Goal: Information Seeking & Learning: Find specific fact

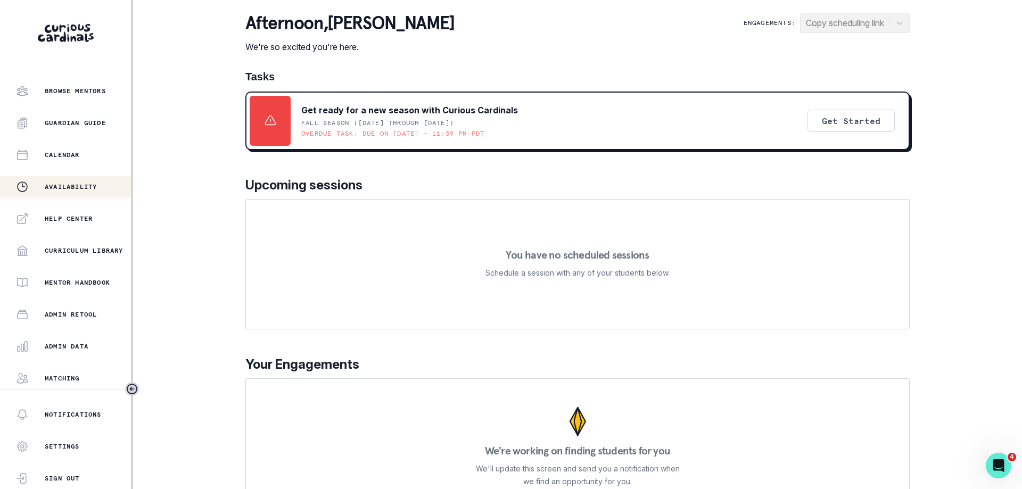
scroll to position [164, 0]
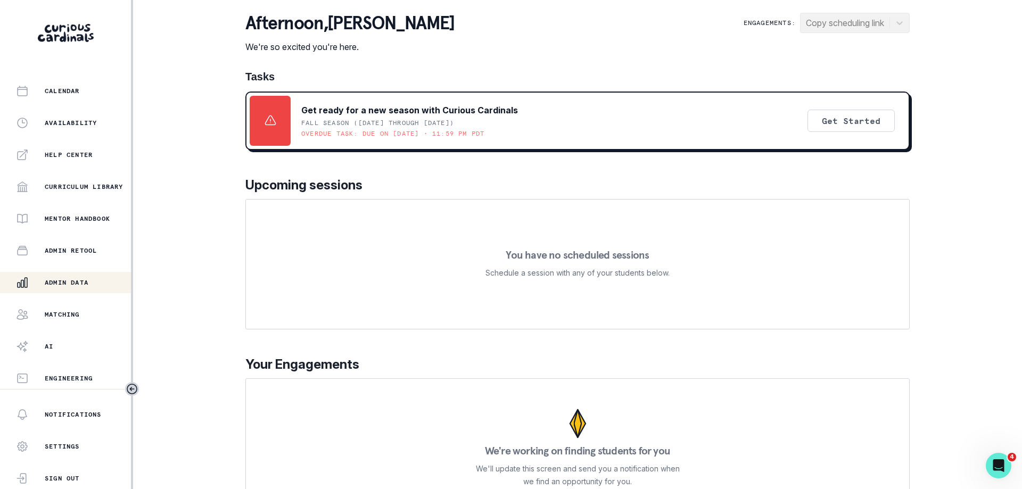
click at [87, 284] on p "Admin Data" at bounding box center [67, 282] width 44 height 9
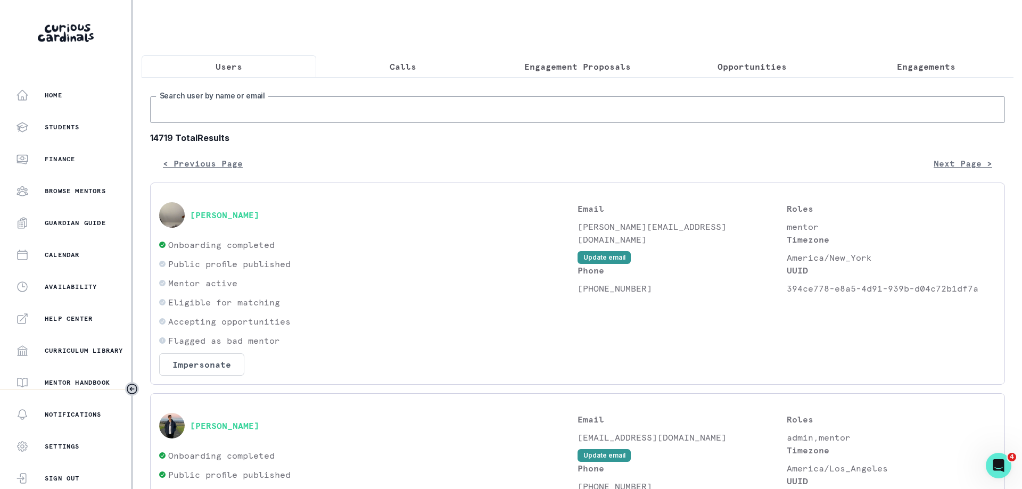
click at [306, 112] on input "Search user by name or email" at bounding box center [577, 109] width 855 height 27
paste input "[URL][DOMAIN_NAME]"
type input "[URL][DOMAIN_NAME]"
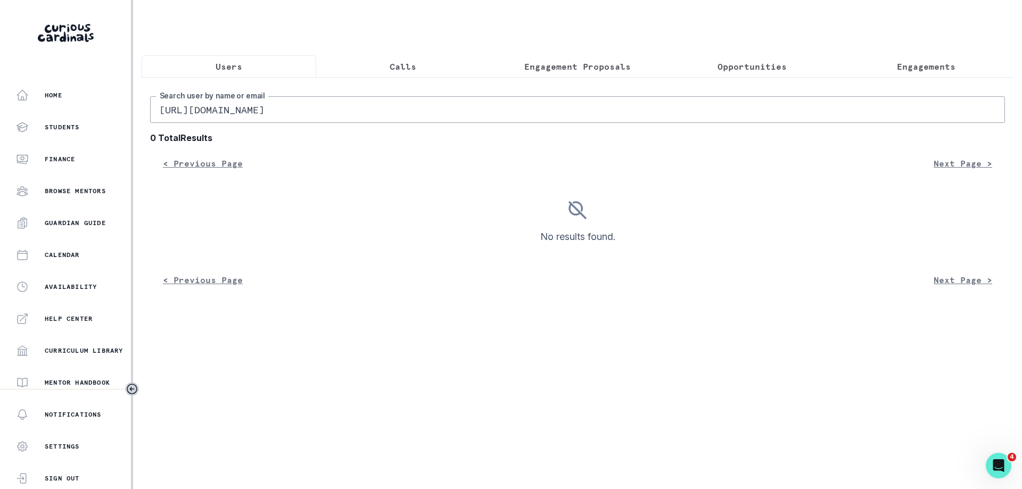
click at [317, 111] on input "[URL][DOMAIN_NAME]" at bounding box center [577, 109] width 855 height 27
click at [289, 109] on input "[URL][DOMAIN_NAME]" at bounding box center [577, 109] width 855 height 27
click at [233, 112] on input "[URL][DOMAIN_NAME]" at bounding box center [577, 109] width 855 height 27
paste input "[PERSON_NAME]'s Post-Grad Pathfinding Mentorship"
type input "[PERSON_NAME]'s Post-Grad Pathfinding Mentorship"
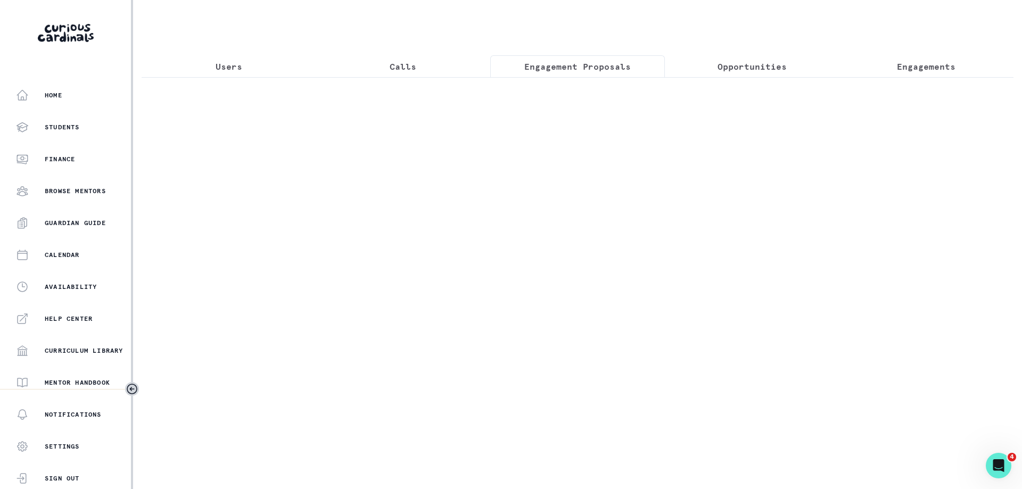
click at [627, 63] on p "Engagement Proposals" at bounding box center [577, 66] width 106 height 13
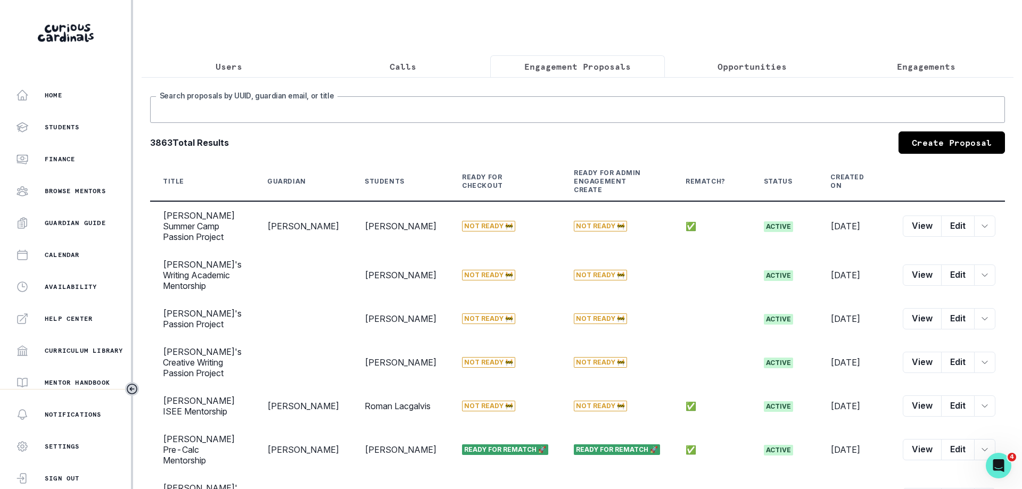
click at [264, 110] on input "Search proposals by UUID, guardian email, or title" at bounding box center [577, 109] width 855 height 27
paste input "[PERSON_NAME]'s Post-Grad Pathfinding Mentorship"
type input "[PERSON_NAME]'s Post-Grad Pathfinding Mentorship"
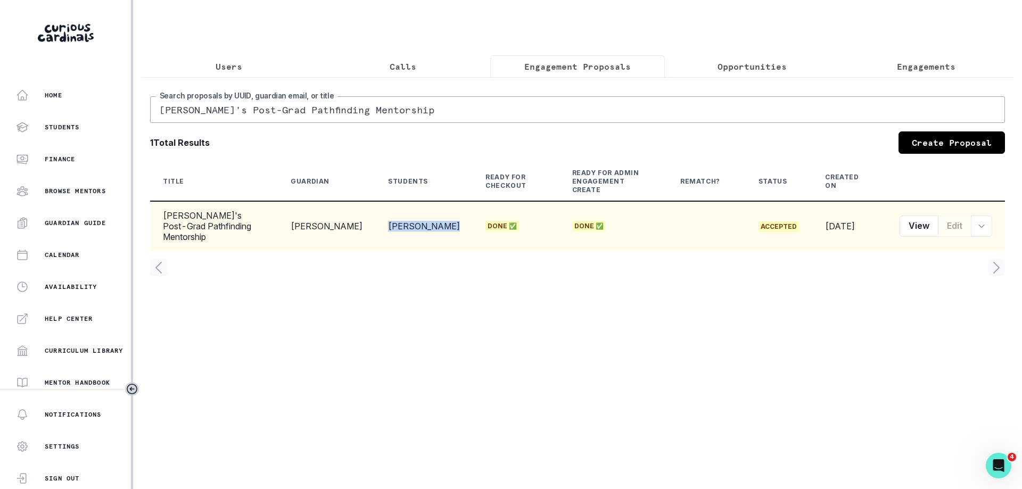
drag, startPoint x: 405, startPoint y: 220, endPoint x: 374, endPoint y: 210, distance: 33.0
click at [375, 210] on td "[PERSON_NAME]" at bounding box center [423, 225] width 97 height 49
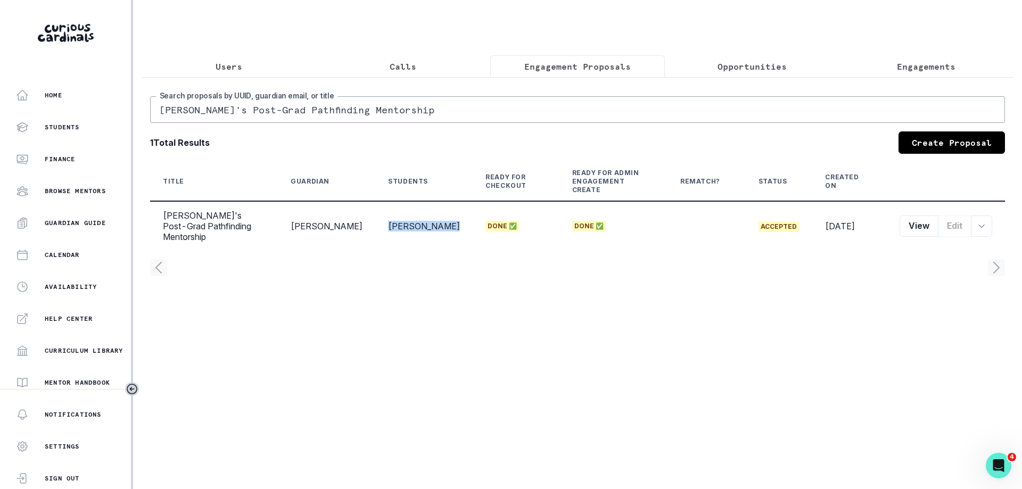
copy td "[PERSON_NAME]"
drag, startPoint x: 183, startPoint y: 53, endPoint x: 203, endPoint y: 64, distance: 22.8
click at [184, 53] on div "Users Calls Engagement Proposals Opportunities Engagements [PERSON_NAME]'s Post…" at bounding box center [578, 148] width 872 height 297
click at [203, 64] on button "Users" at bounding box center [229, 66] width 175 height 22
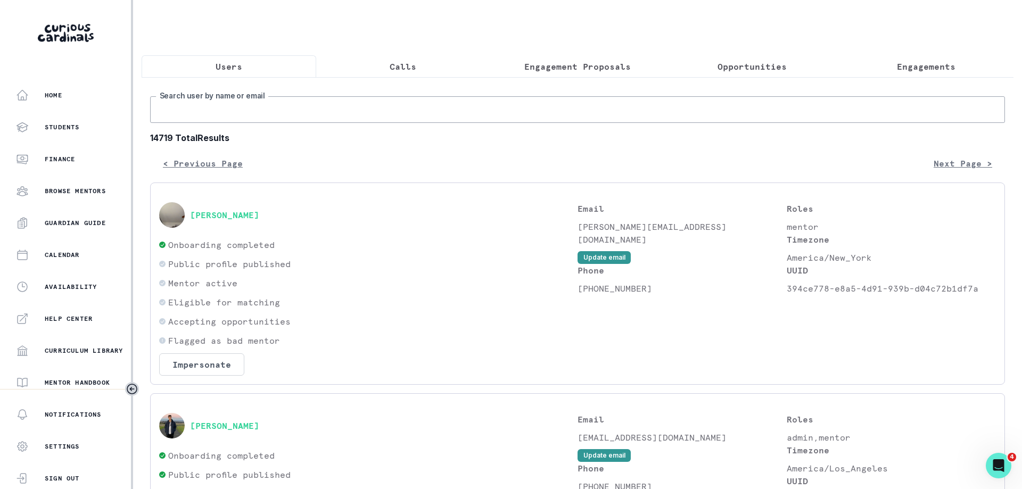
click at [216, 112] on input "Search user by name or email" at bounding box center [577, 109] width 855 height 27
paste input "[PERSON_NAME]"
type input "[PERSON_NAME]"
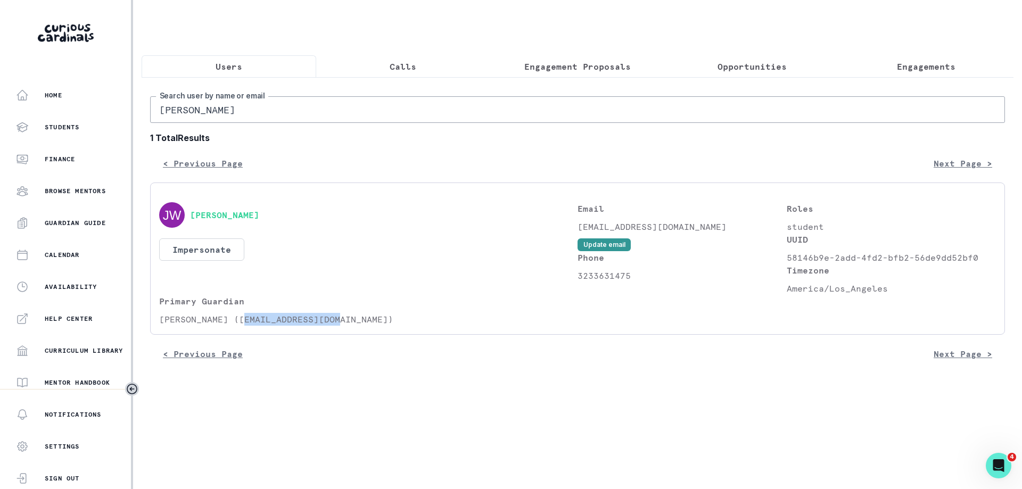
drag, startPoint x: 239, startPoint y: 320, endPoint x: 335, endPoint y: 320, distance: 95.8
click at [335, 320] on p "[PERSON_NAME] ([EMAIL_ADDRESS][DOMAIN_NAME])" at bounding box center [368, 319] width 418 height 13
copy p "[EMAIL_ADDRESS][DOMAIN_NAME]"
click at [325, 292] on div "[PERSON_NAME] Impersonate Confirmation Are you sure? Impersonating means that w…" at bounding box center [368, 248] width 418 height 93
click at [329, 102] on input "[PERSON_NAME]" at bounding box center [577, 109] width 855 height 27
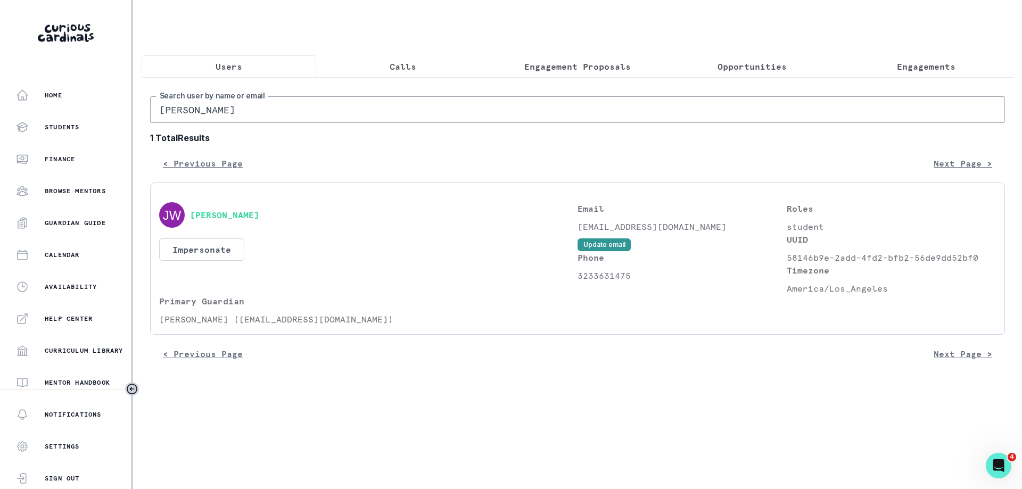
paste input "[PERSON_NAME]"
type input "[PERSON_NAME]"
click at [997, 245] on div "[PERSON_NAME] Impersonate Confirmation Are you sure? Impersonating means that w…" at bounding box center [577, 259] width 855 height 152
drag, startPoint x: 977, startPoint y: 258, endPoint x: 786, endPoint y: 259, distance: 191.0
click at [786, 259] on p "58146b9e-2add-4fd2-bfb2-56de9dd52bf0" at bounding box center [890, 257] width 209 height 13
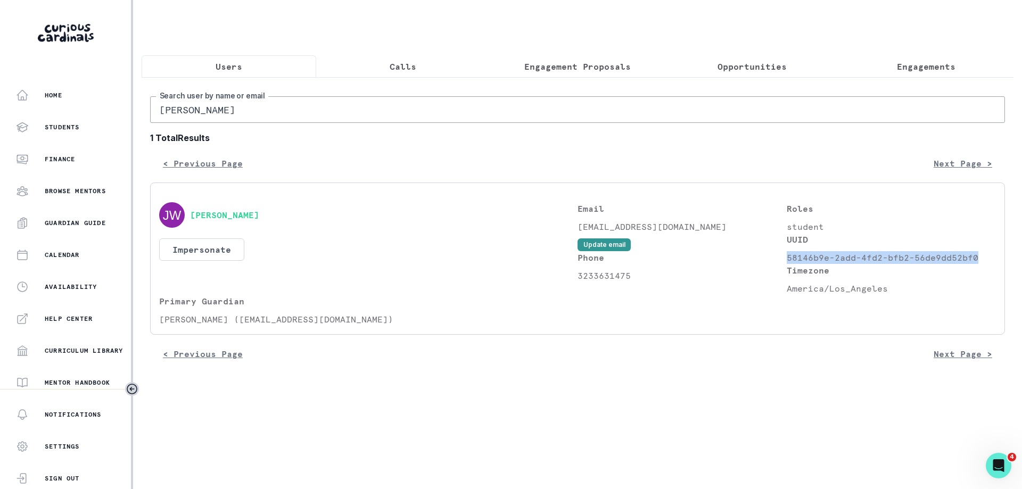
copy p "58146b9e-2add-4fd2-bfb2-56de9dd52bf0"
click at [338, 105] on input "[PERSON_NAME]" at bounding box center [577, 109] width 855 height 27
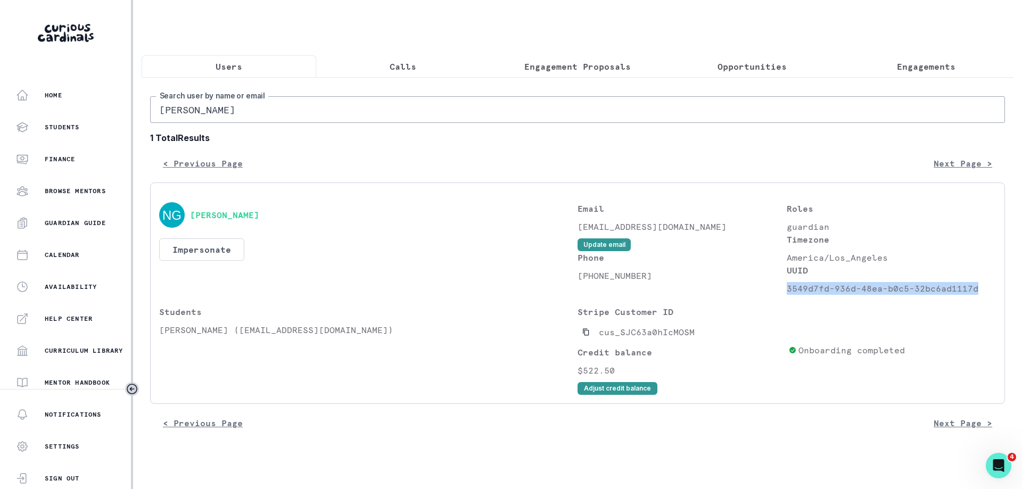
drag, startPoint x: 977, startPoint y: 289, endPoint x: 789, endPoint y: 291, distance: 188.4
click at [789, 291] on p "3549d7fd-936d-48ea-b0c5-32bc6ad1117d" at bounding box center [890, 288] width 209 height 13
copy p "3549d7fd-936d-48ea-b0c5-32bc6ad1117d"
click at [217, 107] on input "[PERSON_NAME]" at bounding box center [577, 109] width 855 height 27
click at [292, 113] on input "[PERSON_NAME]" at bounding box center [577, 109] width 855 height 27
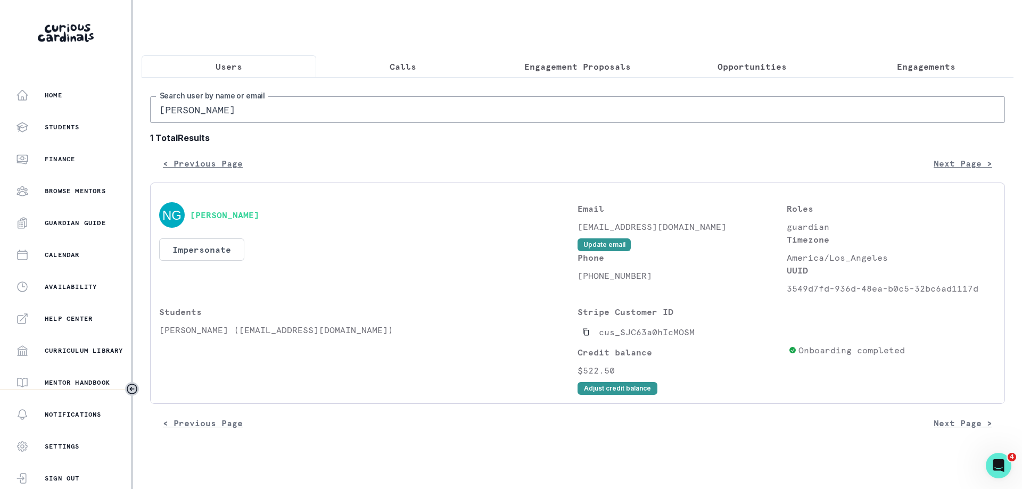
click at [304, 112] on input "[PERSON_NAME]" at bounding box center [577, 109] width 855 height 27
paste input "[PERSON_NAME]"
type input "[PERSON_NAME]"
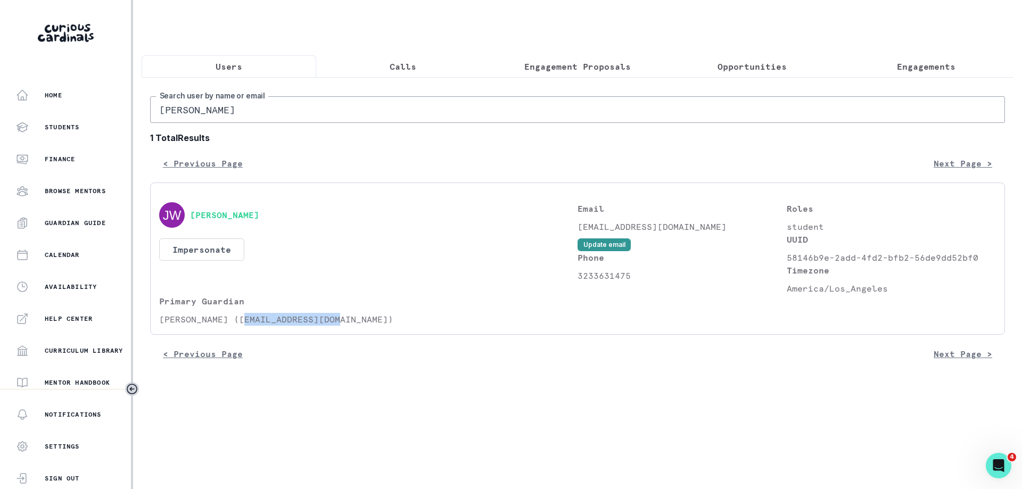
drag, startPoint x: 334, startPoint y: 320, endPoint x: 238, endPoint y: 320, distance: 95.2
click at [238, 320] on p "[PERSON_NAME] ([EMAIL_ADDRESS][DOMAIN_NAME])" at bounding box center [368, 319] width 418 height 13
copy p "[EMAIL_ADDRESS][DOMAIN_NAME]"
click at [269, 105] on input "[PERSON_NAME]" at bounding box center [577, 109] width 855 height 27
paste input "[EMAIL_ADDRESS][DOMAIN_NAME]"
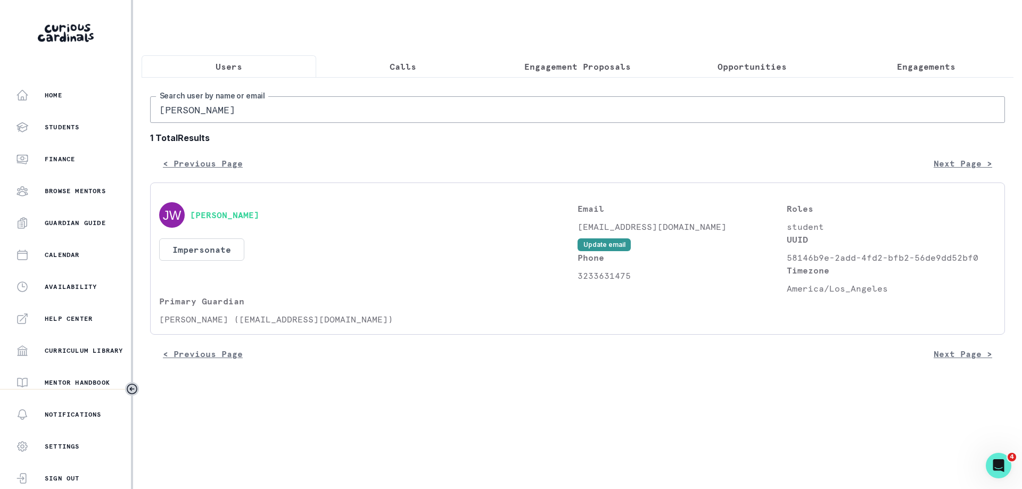
type input "[EMAIL_ADDRESS][DOMAIN_NAME]"
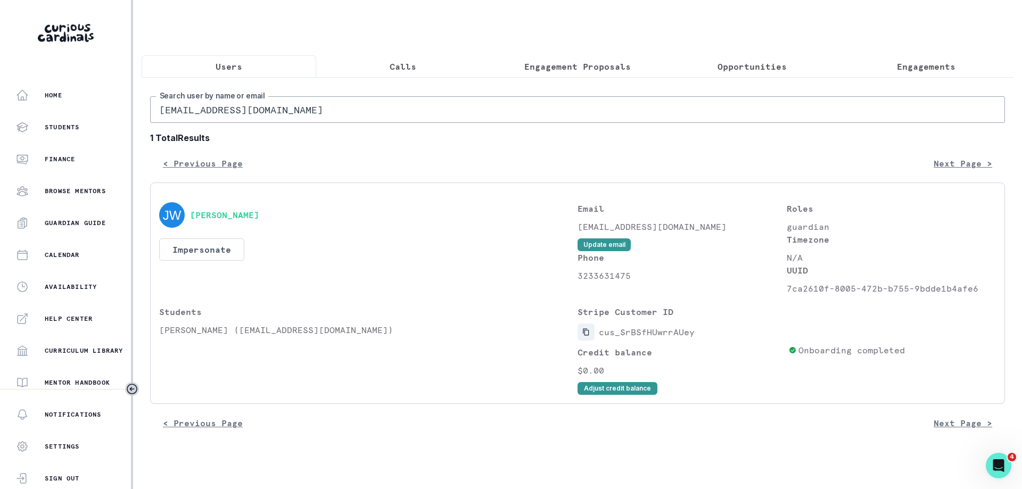
click at [584, 332] on icon "Copied to clipboard" at bounding box center [586, 332] width 6 height 7
click at [393, 154] on div "< Previous Page Next Page >" at bounding box center [577, 163] width 855 height 21
drag, startPoint x: 228, startPoint y: 333, endPoint x: 161, endPoint y: 332, distance: 67.1
click at [161, 332] on p "[PERSON_NAME] ([EMAIL_ADDRESS][DOMAIN_NAME])" at bounding box center [368, 330] width 418 height 13
copy p "[PERSON_NAME]"
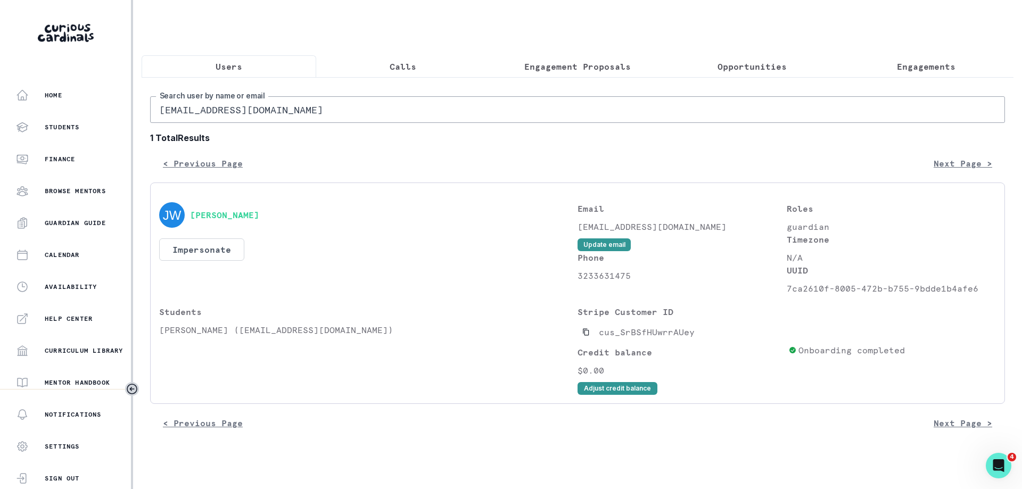
click at [277, 114] on input "[EMAIL_ADDRESS][DOMAIN_NAME]" at bounding box center [577, 109] width 855 height 27
paste input "[PERSON_NAME]"
type input "[PERSON_NAME]"
